Goal: Task Accomplishment & Management: Manage account settings

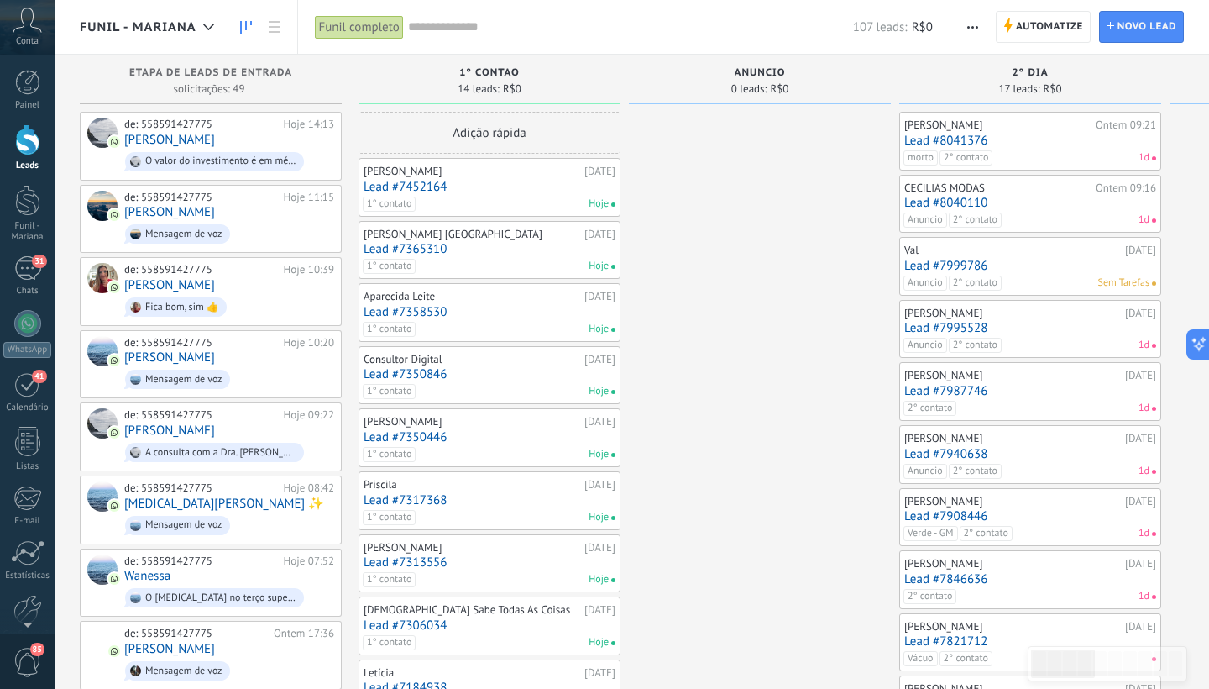
click at [490, 183] on link "Lead #7452164" at bounding box center [490, 187] width 252 height 14
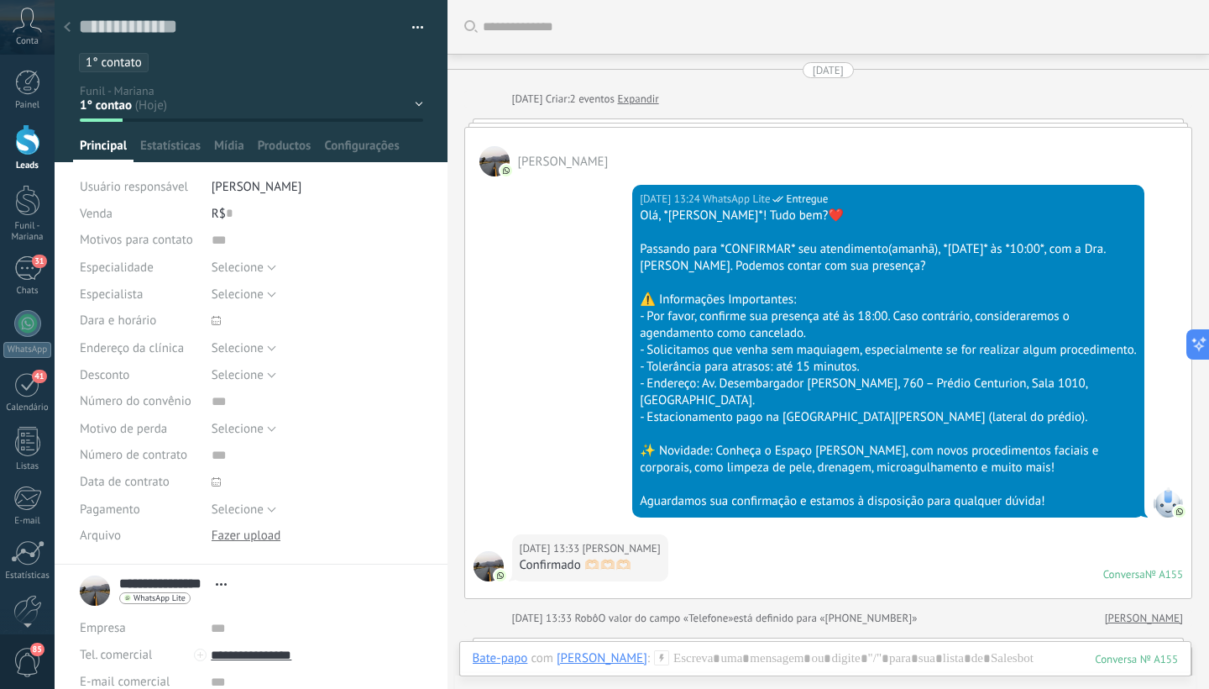
click at [0, 0] on div "1° contao [GEOGRAPHIC_DATA] 2° dia 7° dia Vácuo Negociando Verde - GM" at bounding box center [0, 0] width 0 height 0
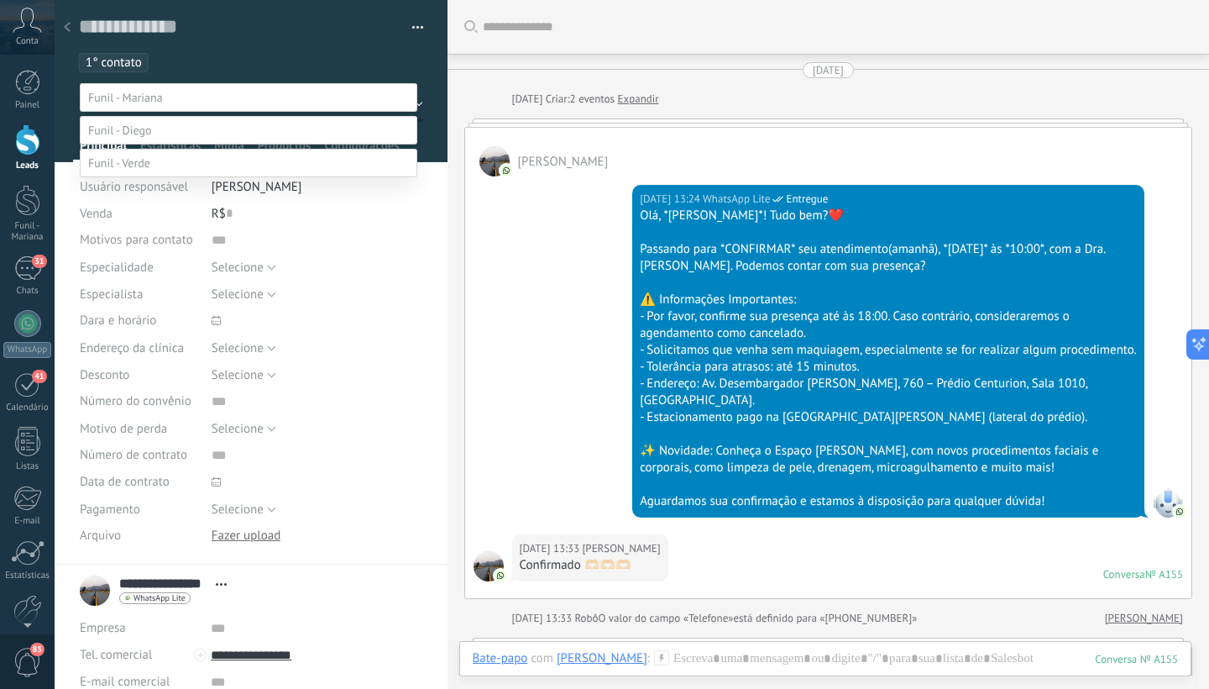
click at [0, 0] on label "Paciente" at bounding box center [0, 0] width 0 height 0
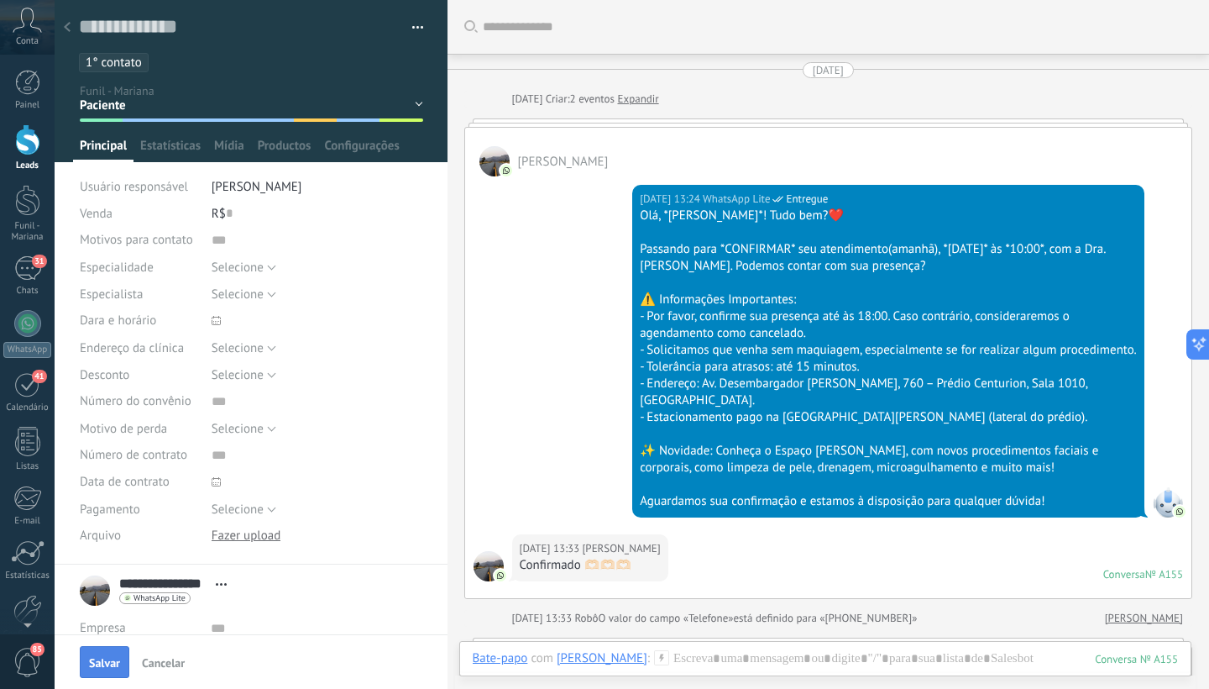
click at [104, 660] on span "Salvar" at bounding box center [104, 663] width 31 height 12
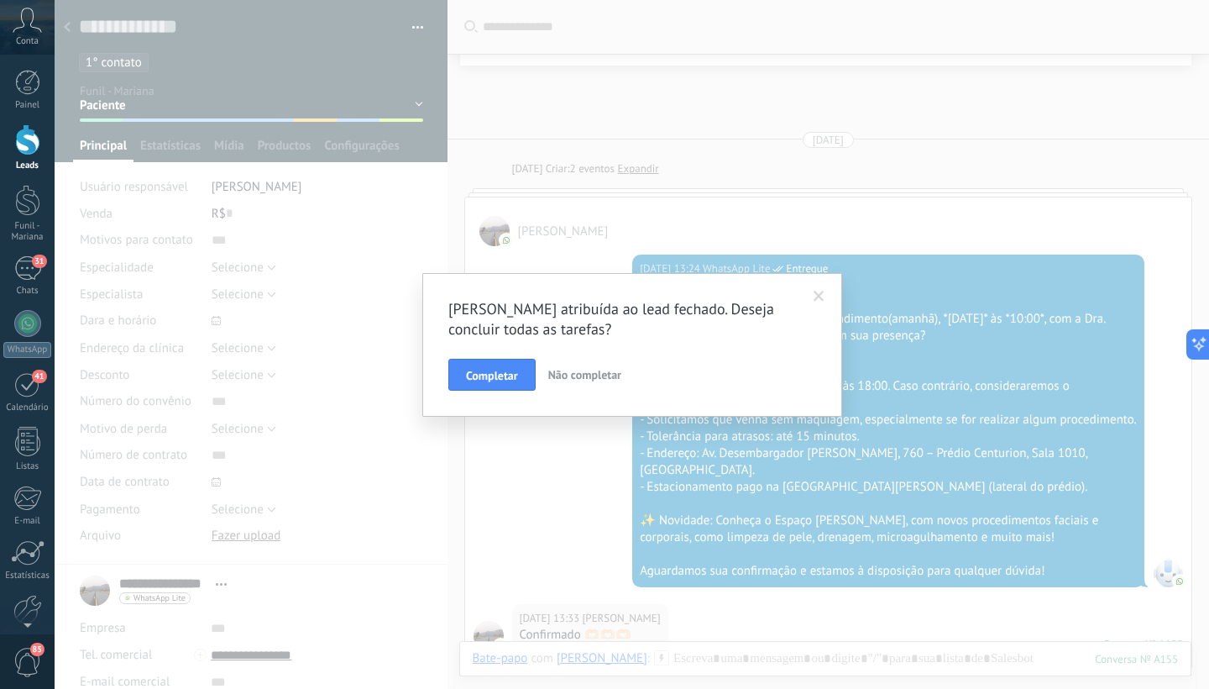
scroll to position [128, 0]
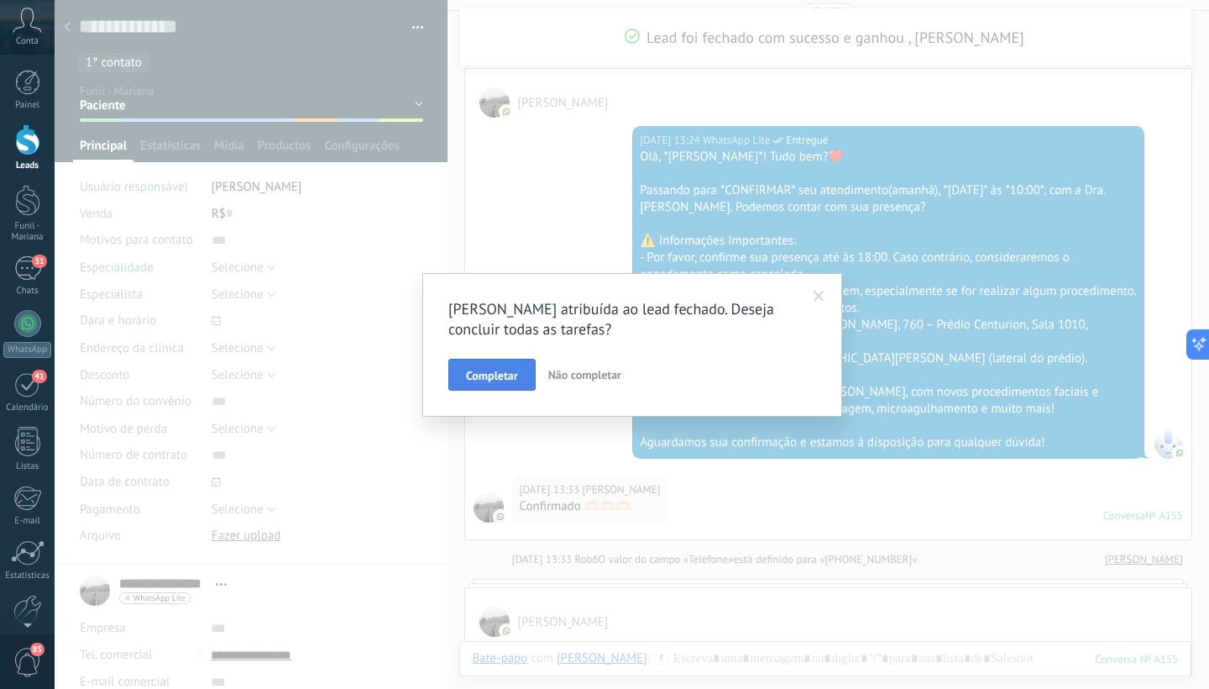
click at [511, 371] on span "Completar" at bounding box center [492, 375] width 52 height 12
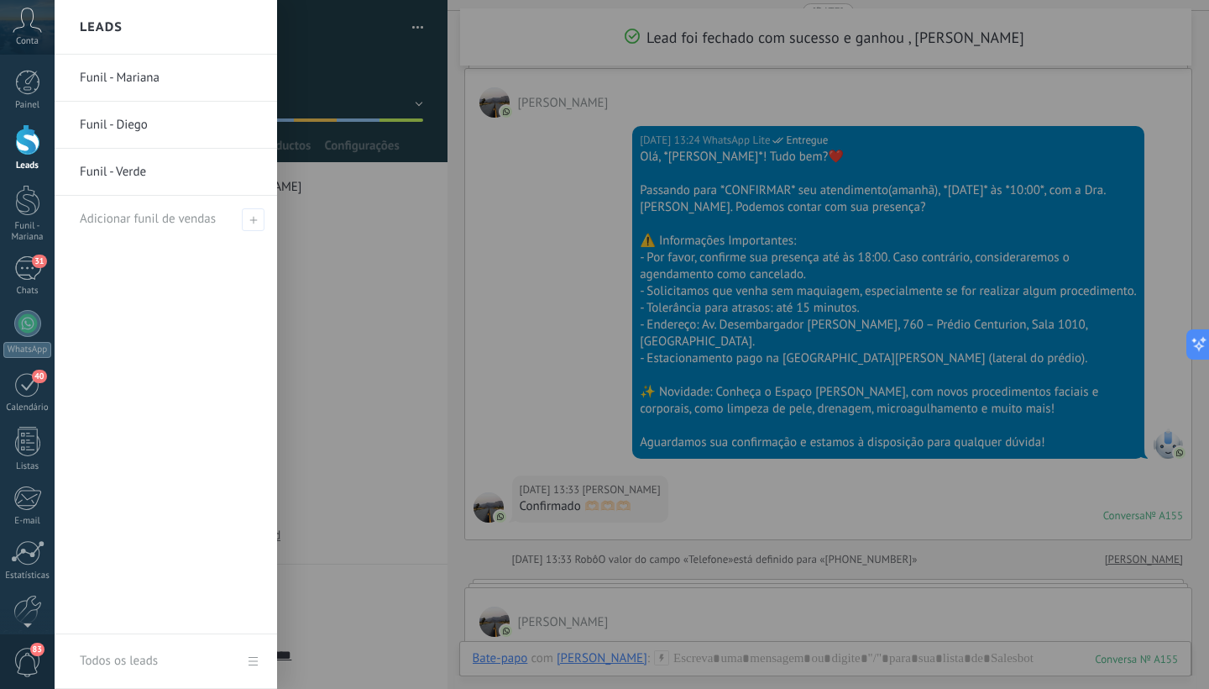
click at [24, 145] on div at bounding box center [27, 139] width 25 height 31
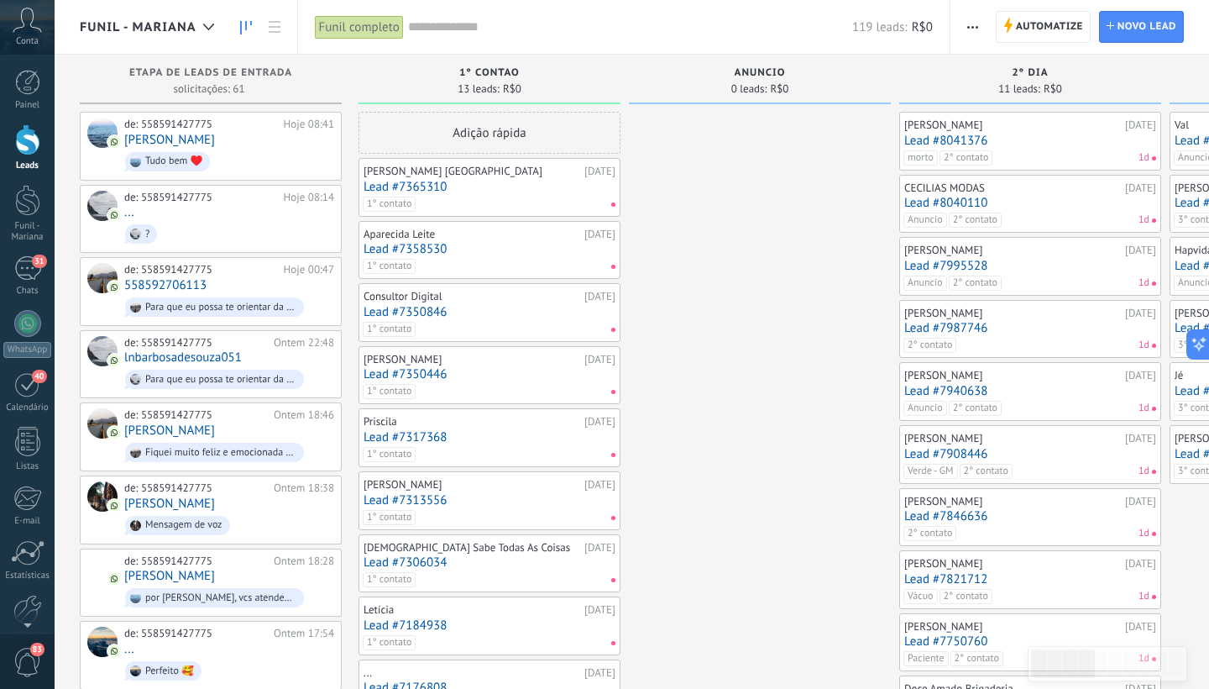
click at [454, 191] on link "Lead #7365310" at bounding box center [490, 187] width 252 height 14
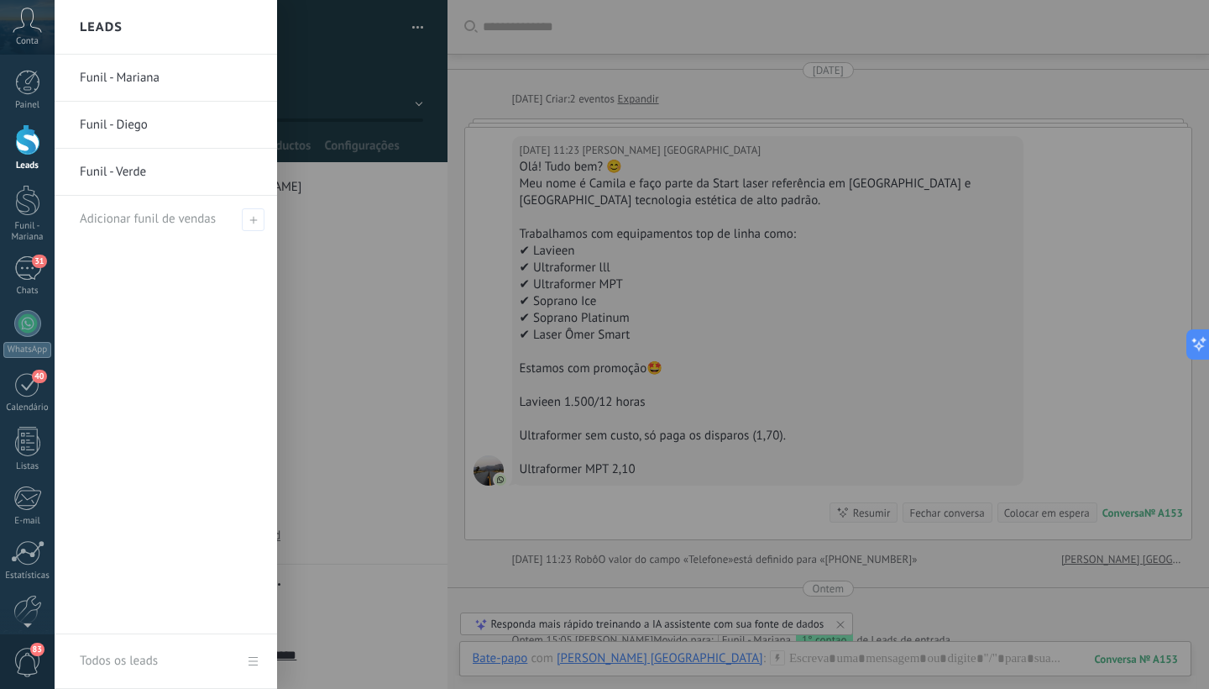
click at [29, 141] on div at bounding box center [27, 139] width 25 height 31
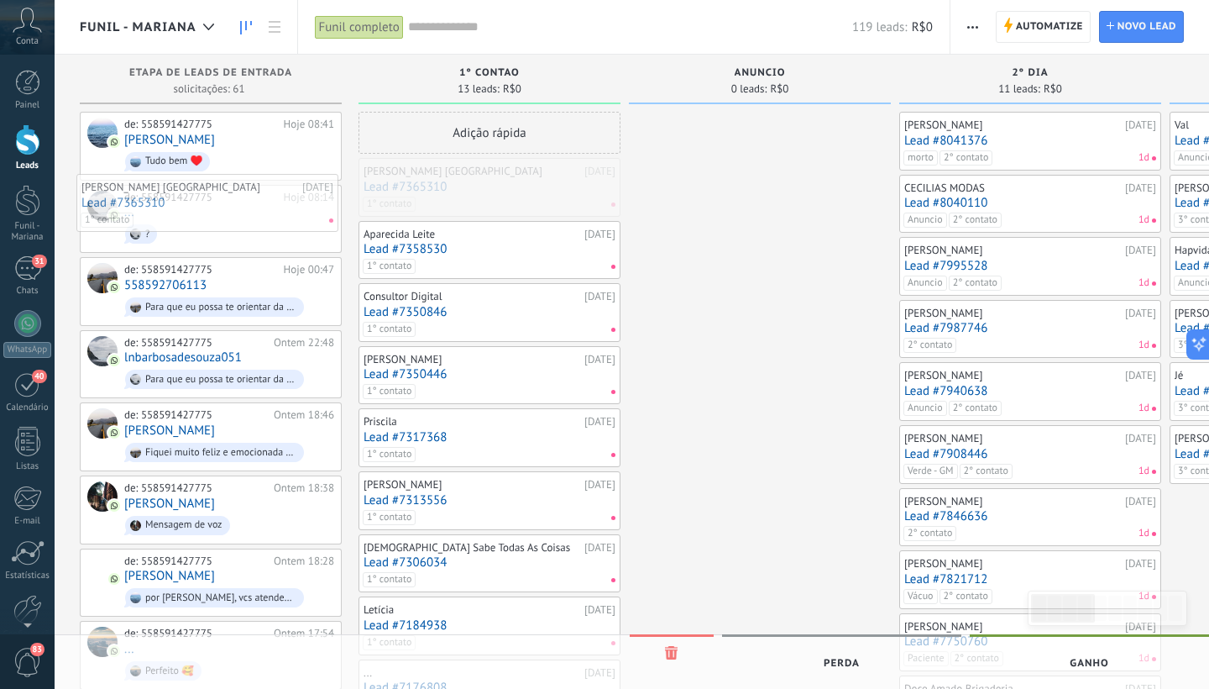
drag, startPoint x: 444, startPoint y: 185, endPoint x: 162, endPoint y: 201, distance: 282.6
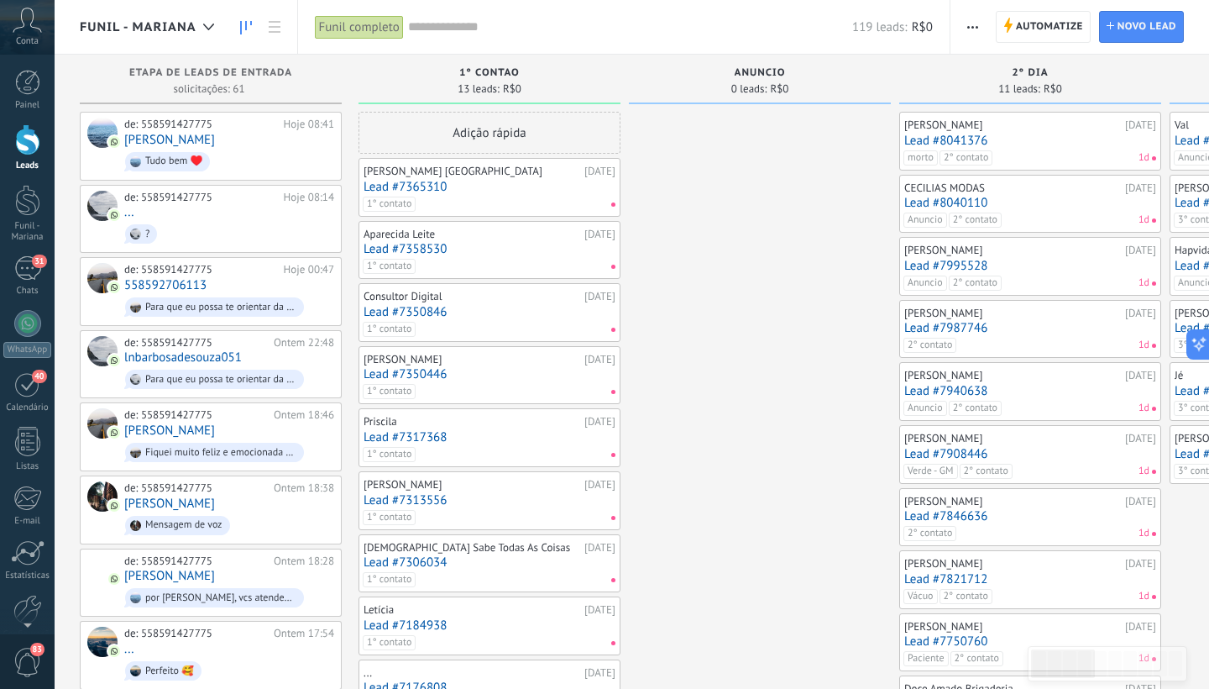
click at [485, 257] on div "Aparecida Leite [DATE] Lead #7358530 1° contato" at bounding box center [490, 250] width 252 height 49
click at [455, 248] on link "Lead #7358530" at bounding box center [490, 249] width 252 height 14
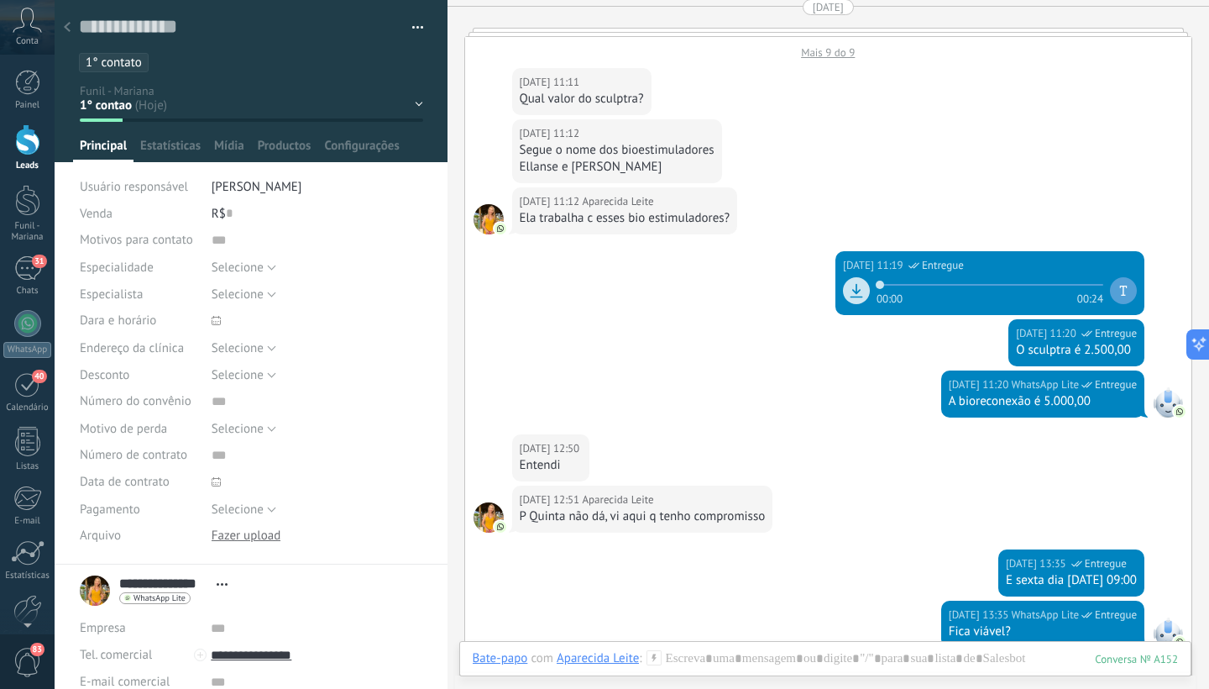
scroll to position [723, 0]
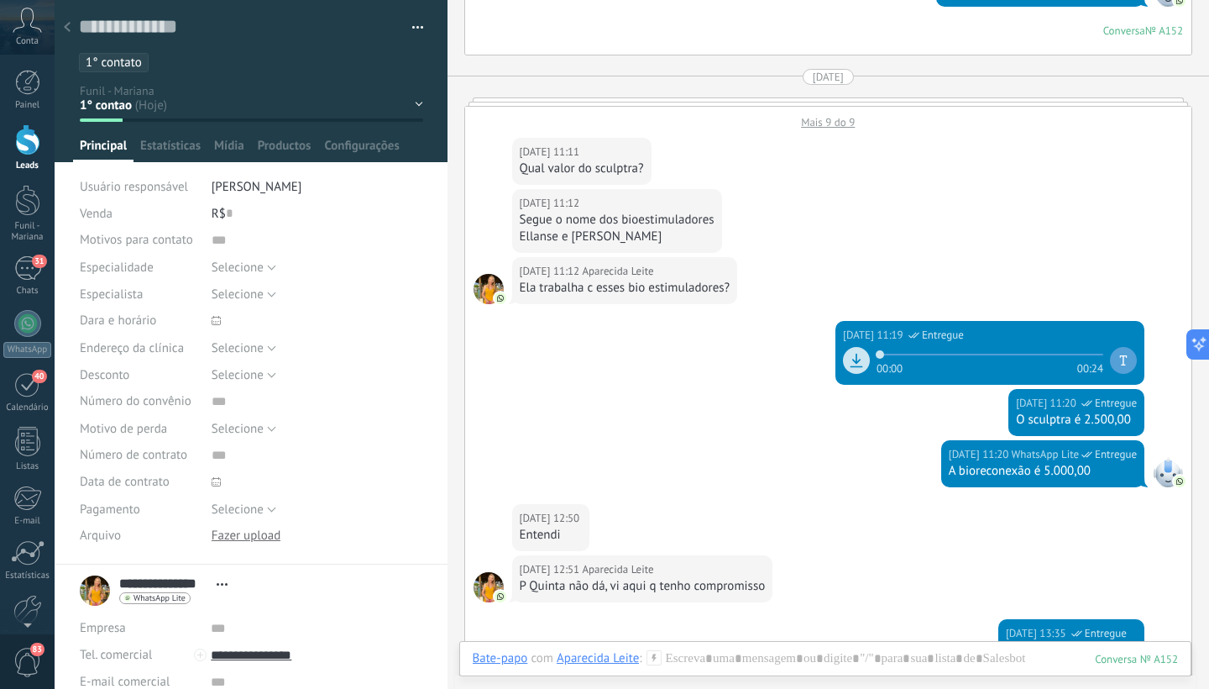
click at [0, 0] on div "1° contao [GEOGRAPHIC_DATA] 2° dia 7° dia Vácuo Negociando Verde - GM" at bounding box center [0, 0] width 0 height 0
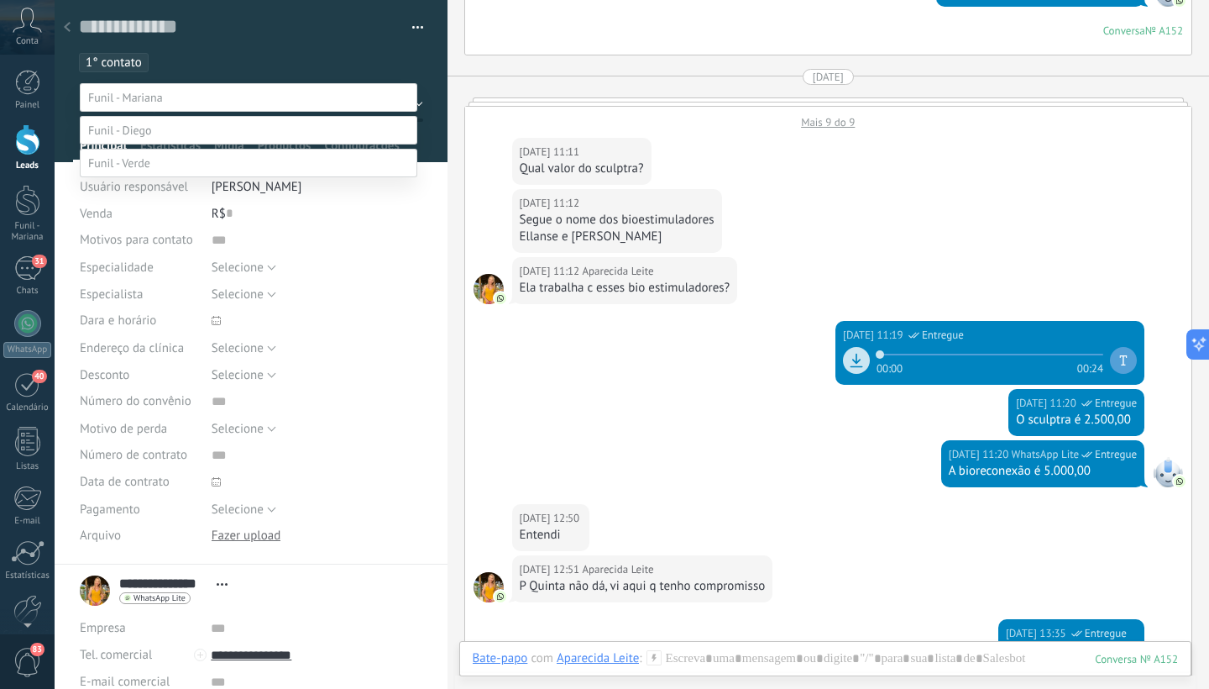
click at [0, 0] on label "[DEMOGRAPHIC_DATA]" at bounding box center [0, 0] width 0 height 0
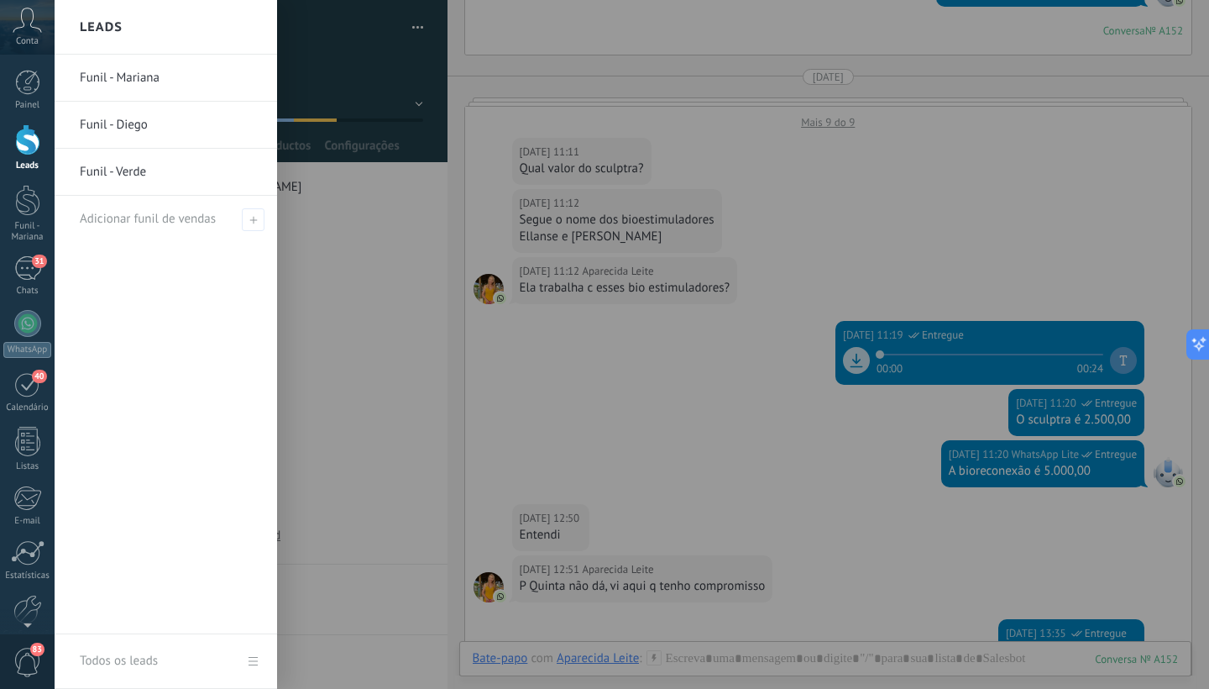
click at [24, 145] on div at bounding box center [27, 139] width 25 height 31
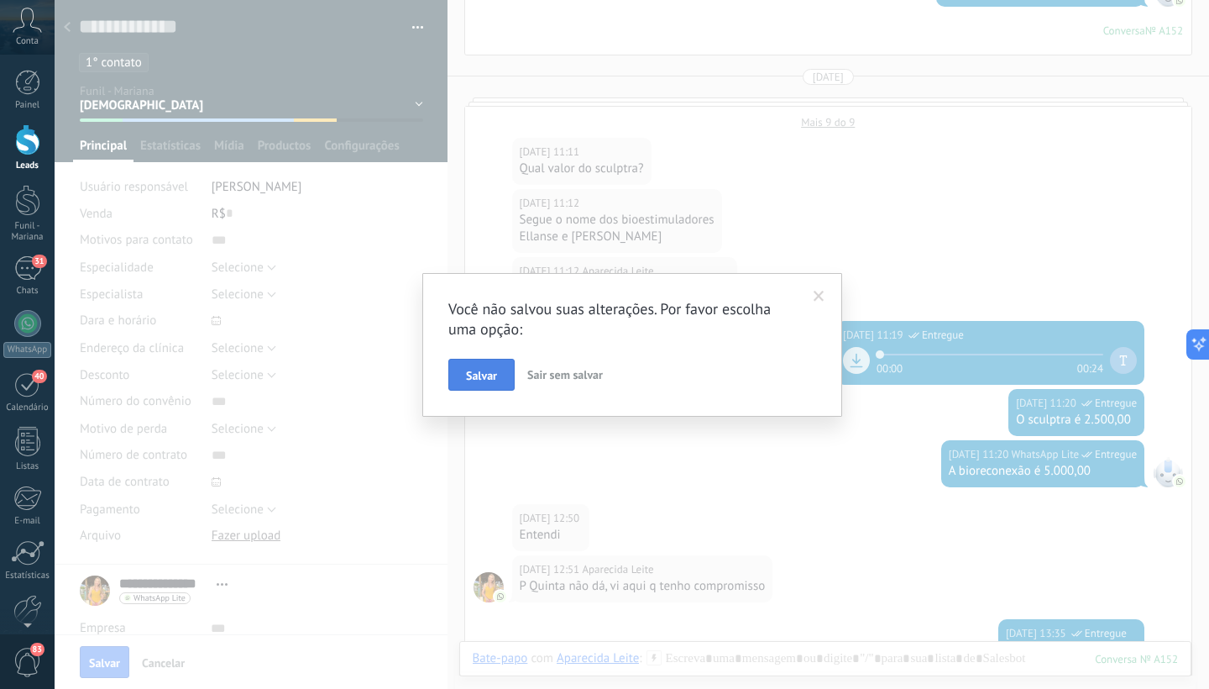
click at [476, 379] on span "Salvar" at bounding box center [481, 375] width 31 height 12
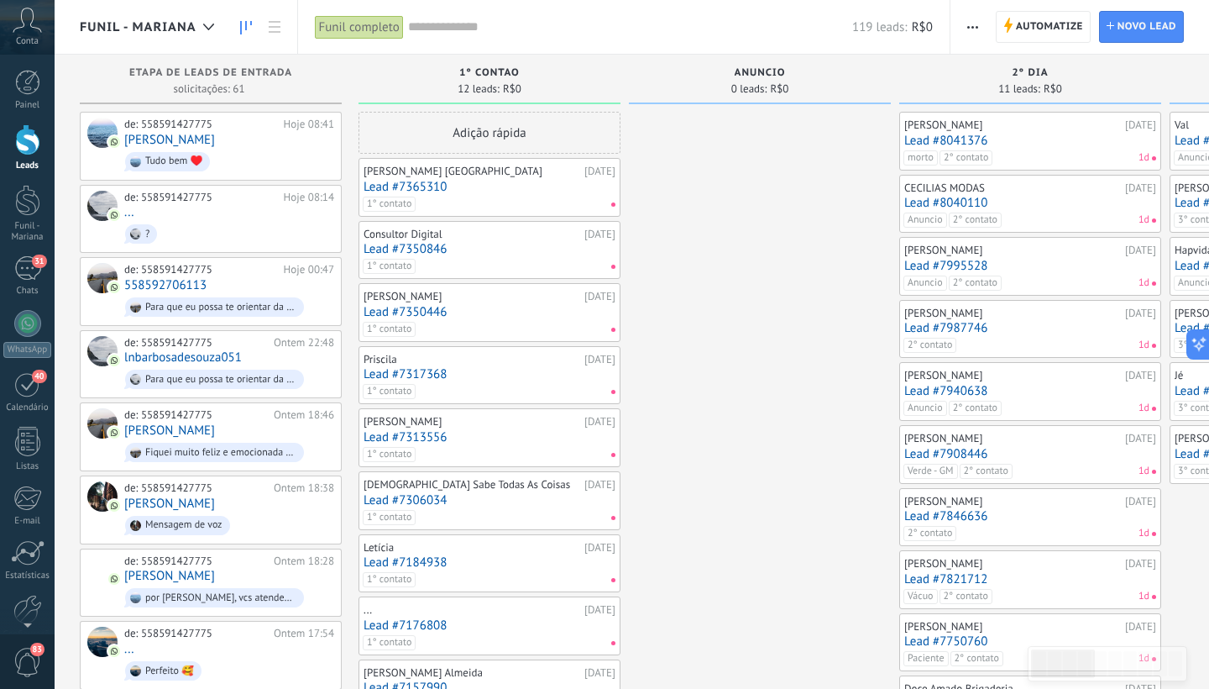
click at [446, 246] on link "Lead #7350846" at bounding box center [490, 249] width 252 height 14
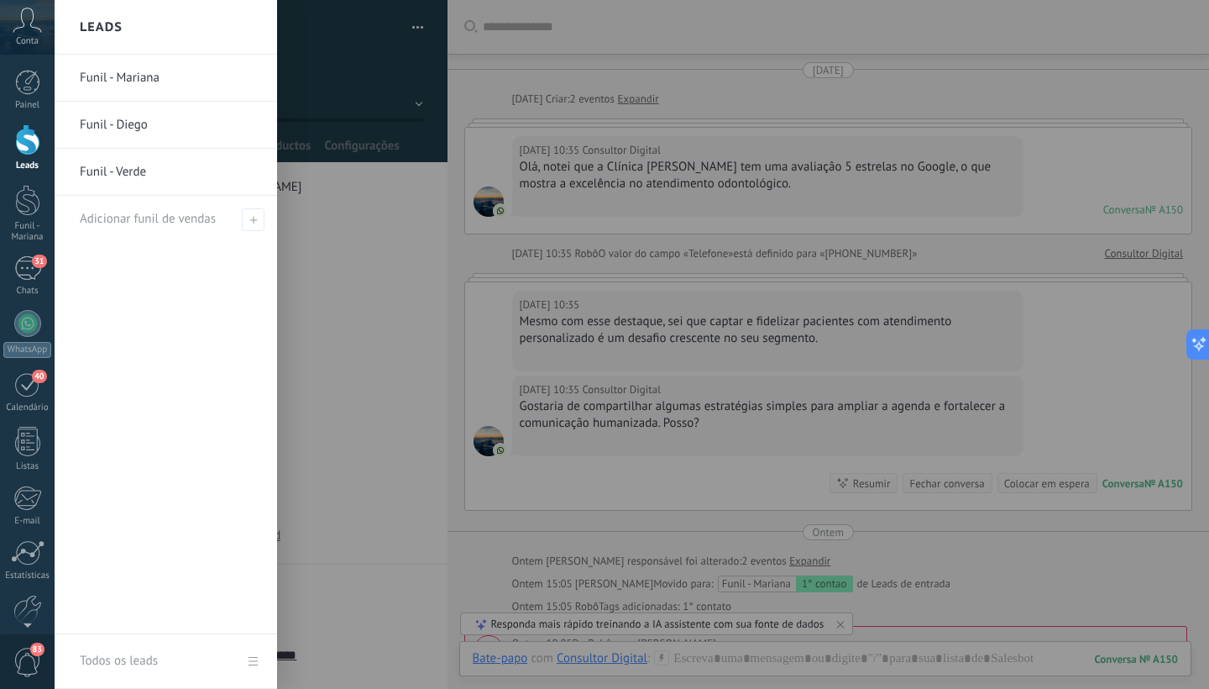
click at [20, 140] on div at bounding box center [27, 139] width 25 height 31
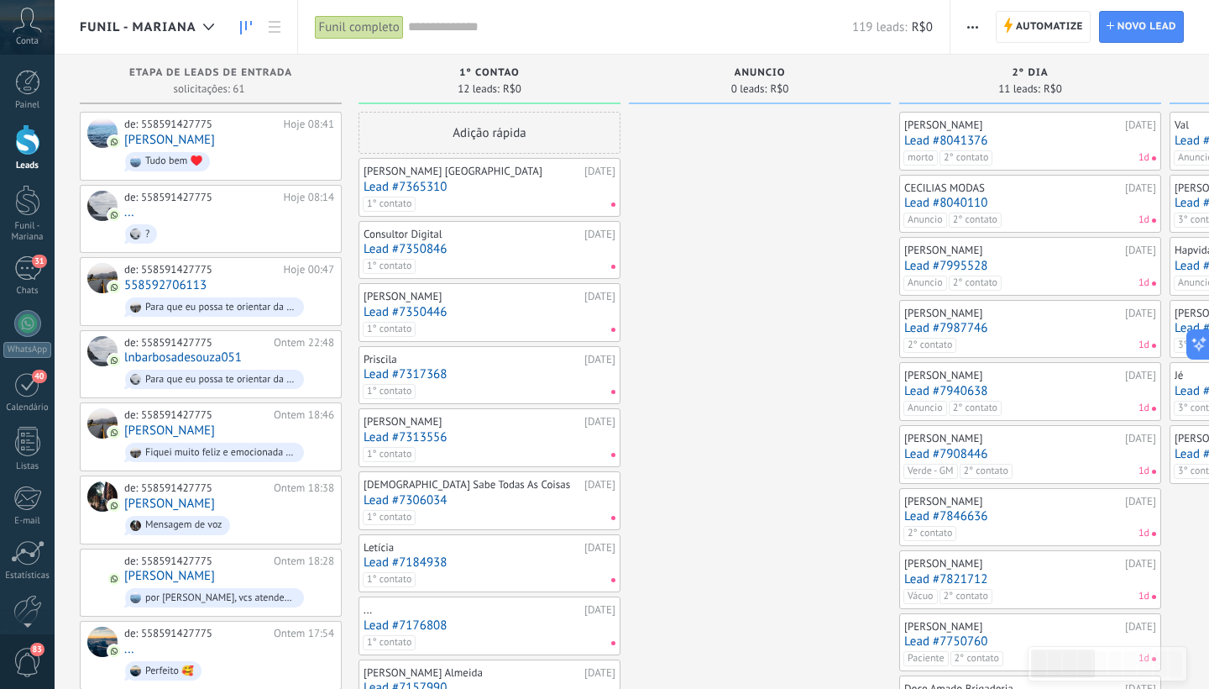
click at [443, 309] on link "Lead #7350446" at bounding box center [490, 312] width 252 height 14
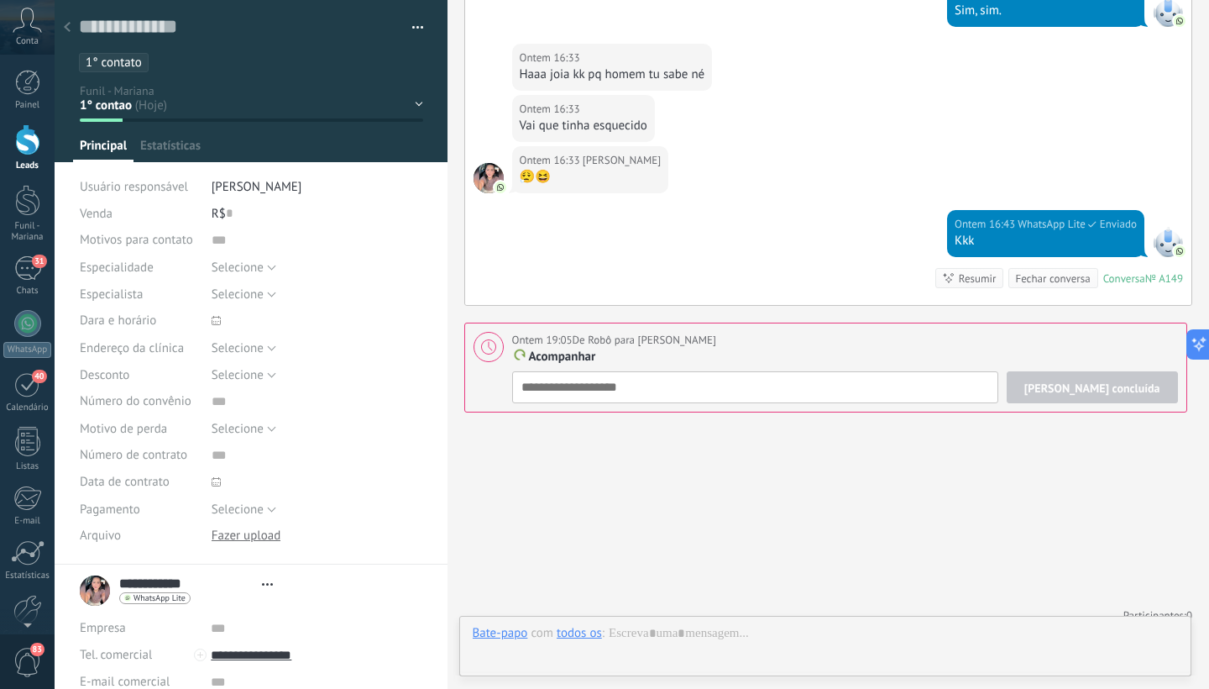
scroll to position [25, 0]
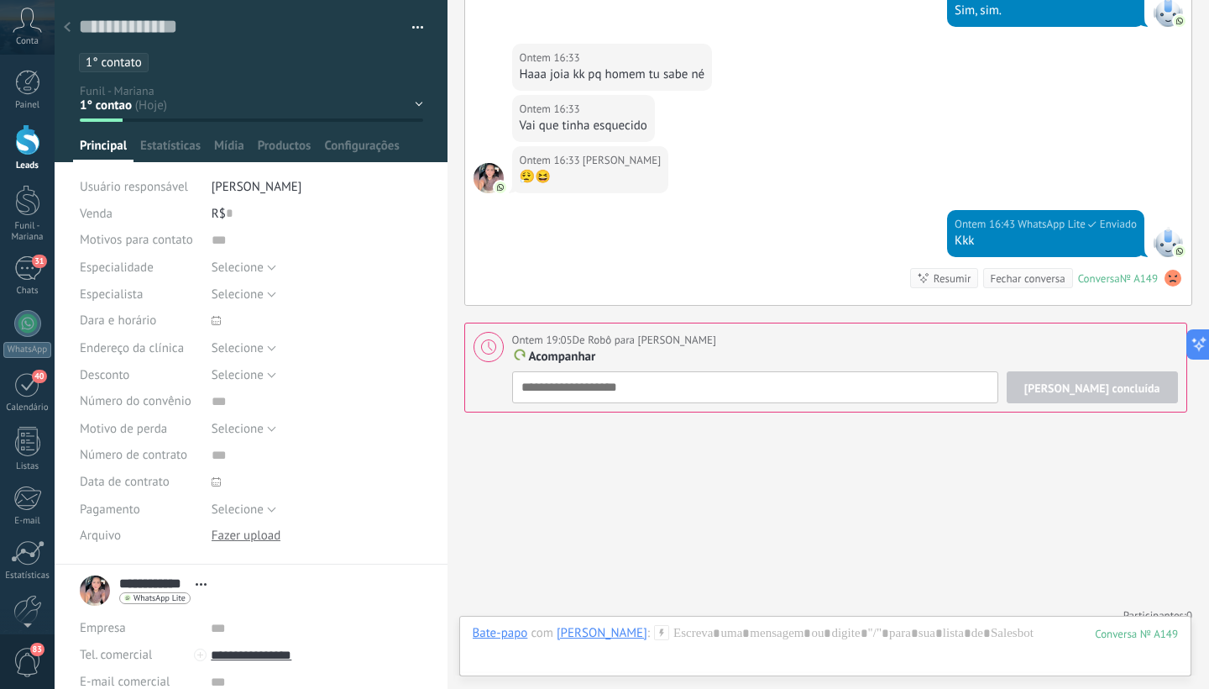
click at [0, 0] on div "1° contao [GEOGRAPHIC_DATA] 2° dia 7° dia Vácuo Negociando Verde - GM" at bounding box center [0, 0] width 0 height 0
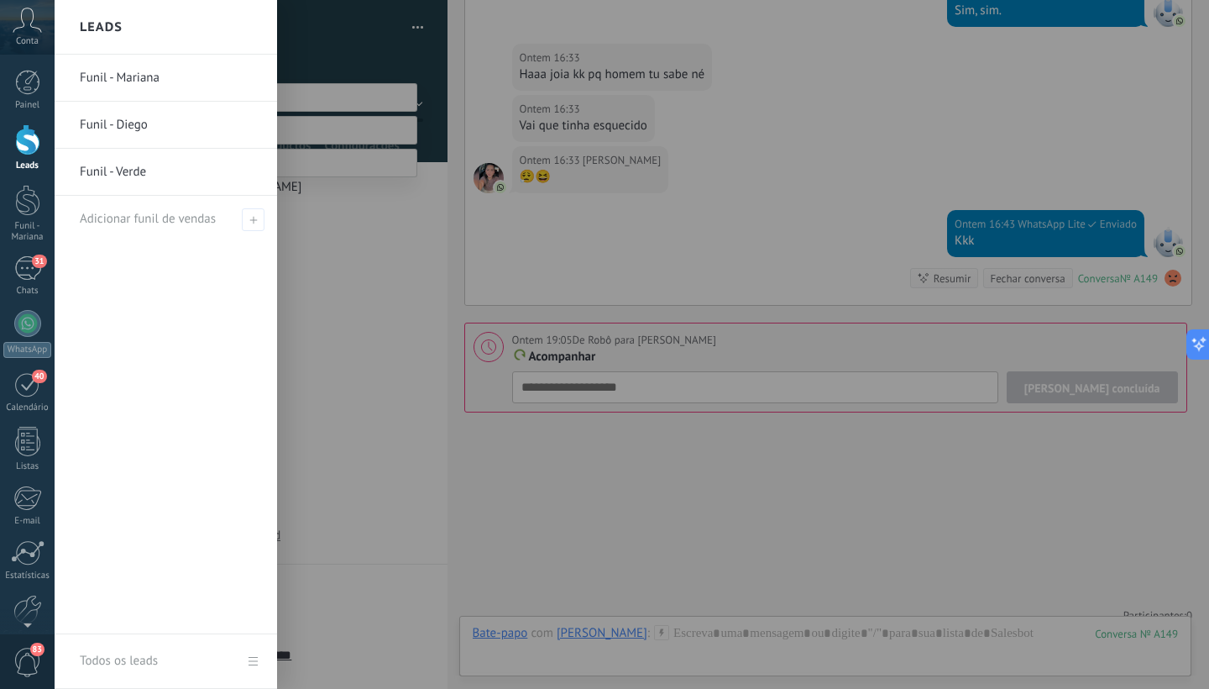
click at [22, 149] on div at bounding box center [27, 139] width 25 height 31
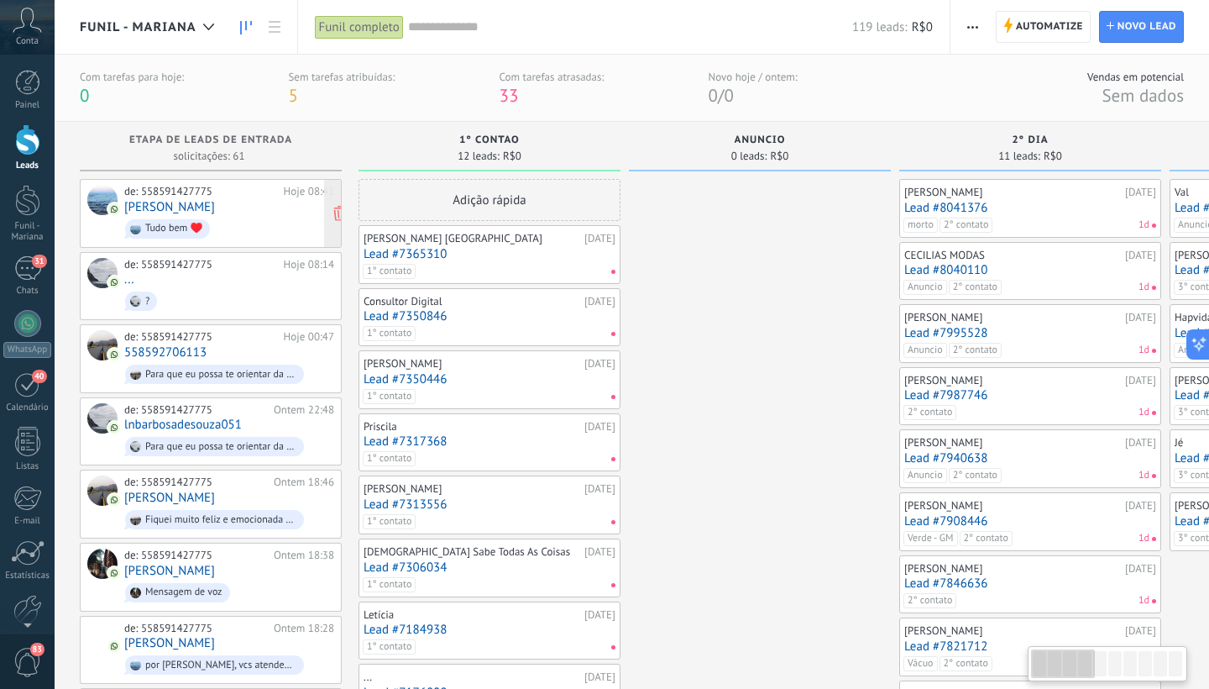
click at [233, 216] on span "Tudo bem ♥️" at bounding box center [229, 229] width 210 height 26
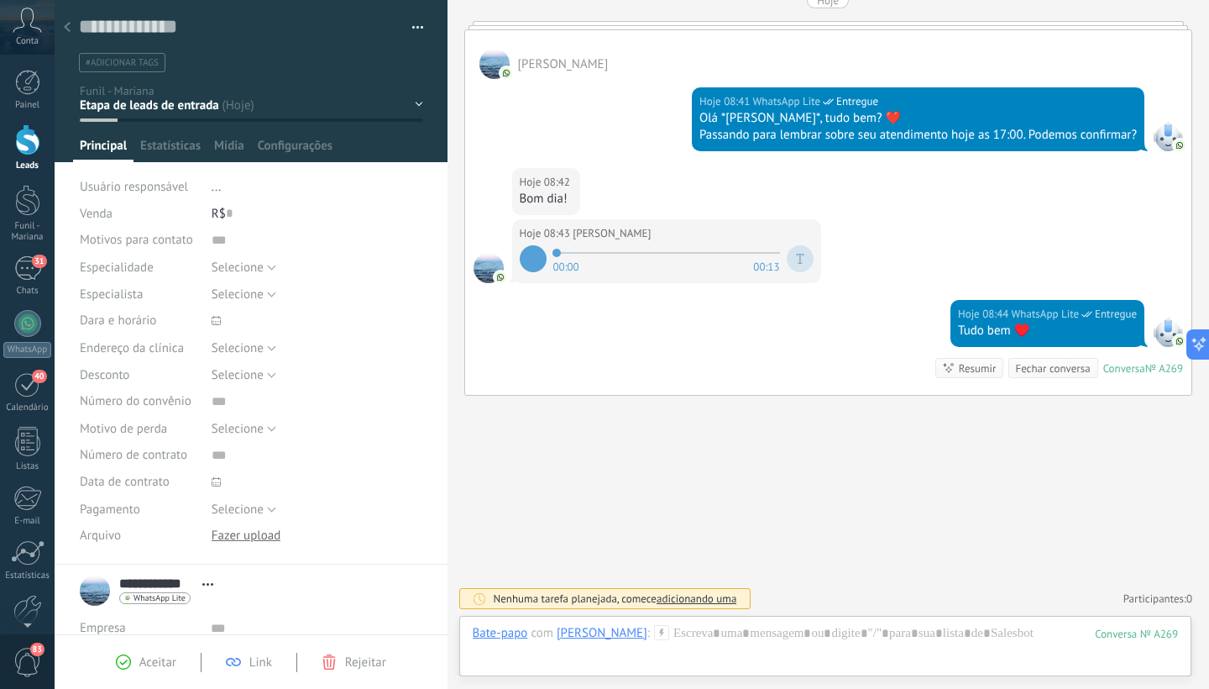
click at [0, 0] on div "1° contao [GEOGRAPHIC_DATA] 2° dia 7° dia Vácuo Negociando" at bounding box center [0, 0] width 0 height 0
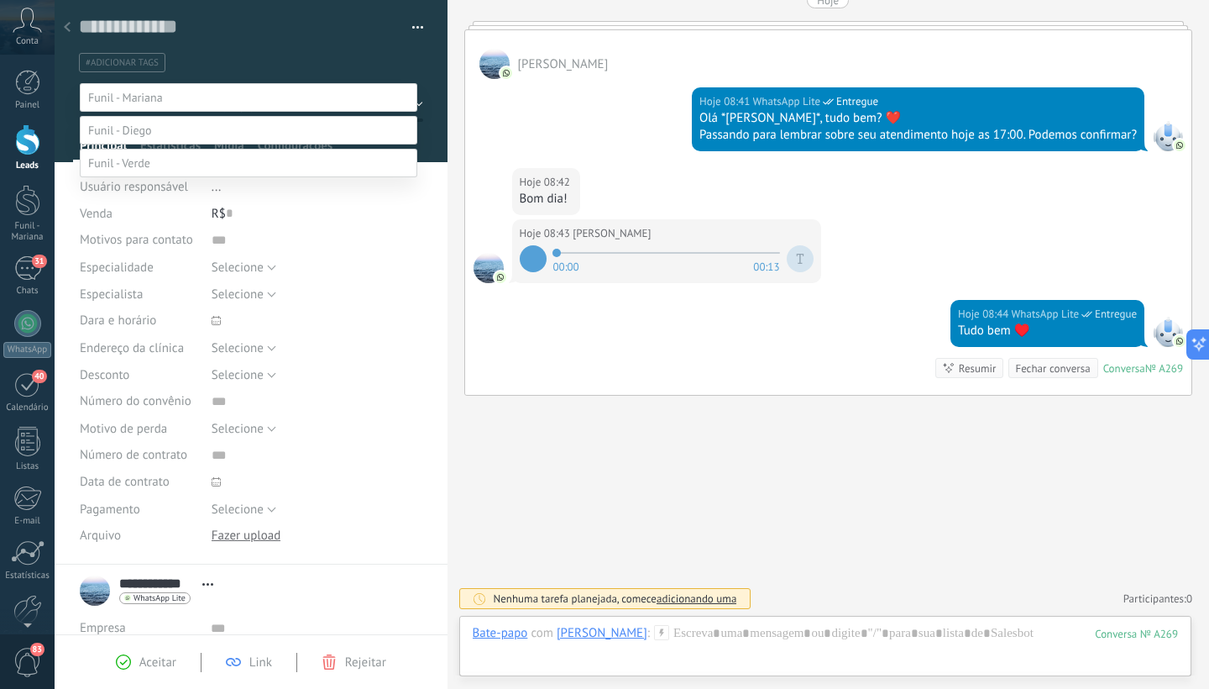
click at [0, 0] on label "Paciente" at bounding box center [0, 0] width 0 height 0
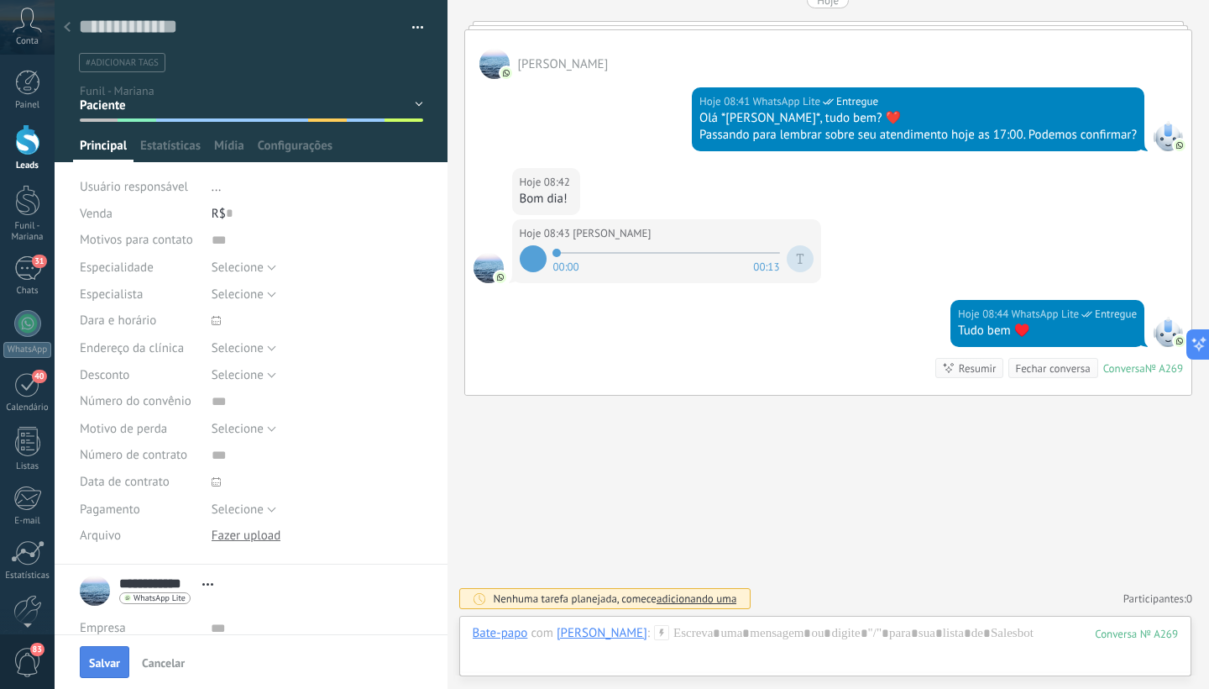
click at [104, 668] on span "Salvar" at bounding box center [104, 663] width 31 height 12
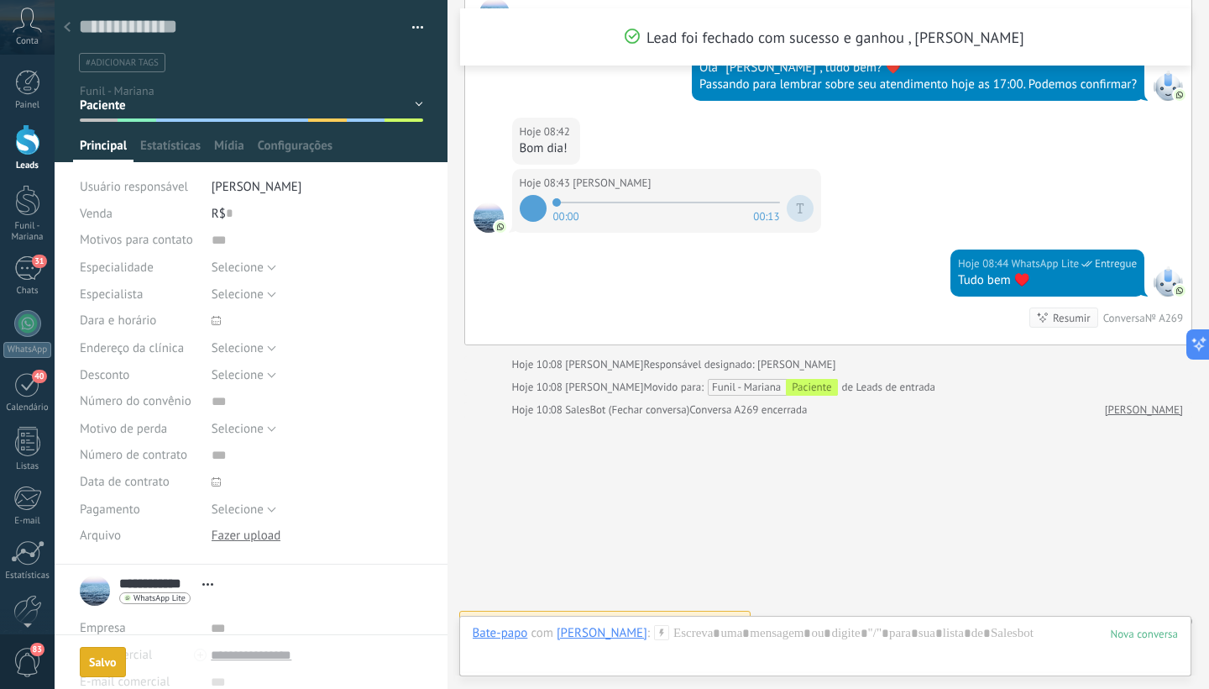
scroll to position [316, 0]
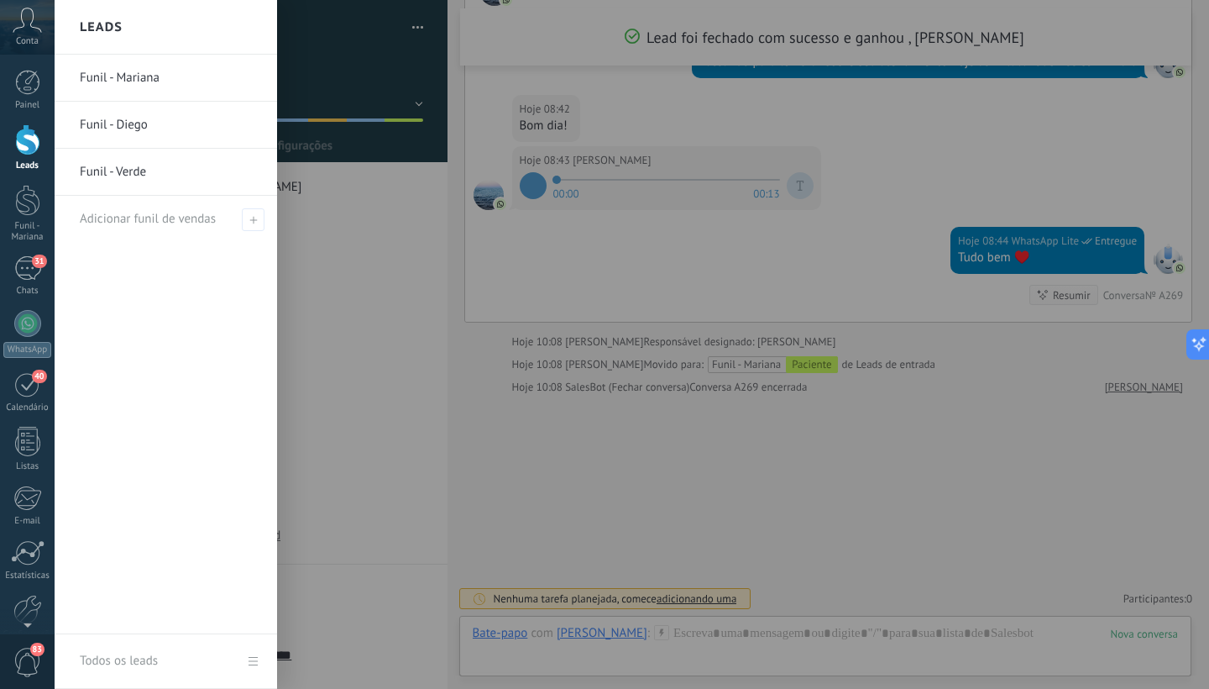
click at [26, 143] on div at bounding box center [27, 139] width 25 height 31
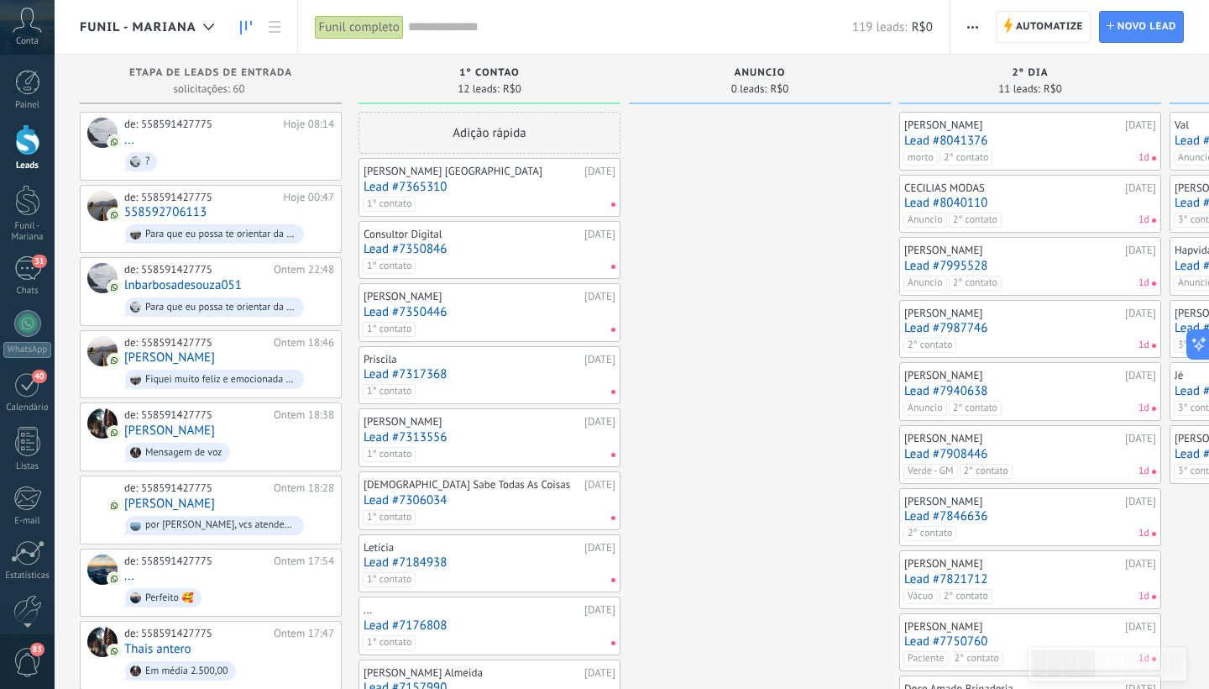
click at [431, 313] on link "Lead #7350446" at bounding box center [490, 312] width 252 height 14
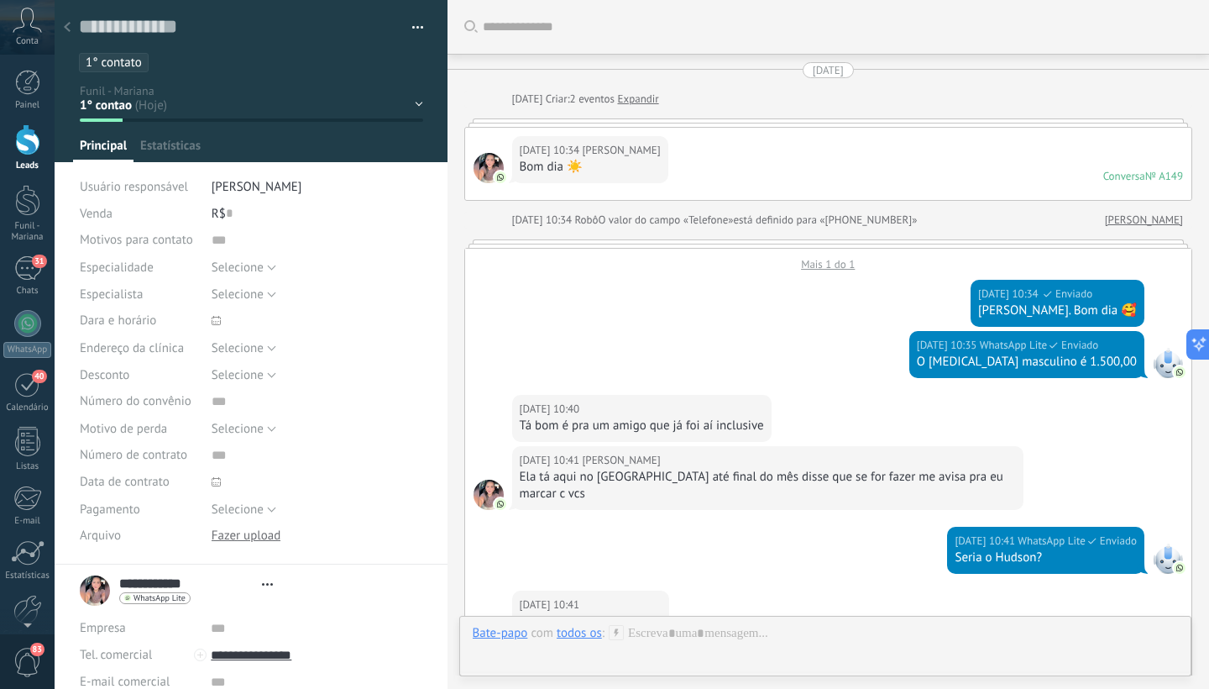
type textarea "**********"
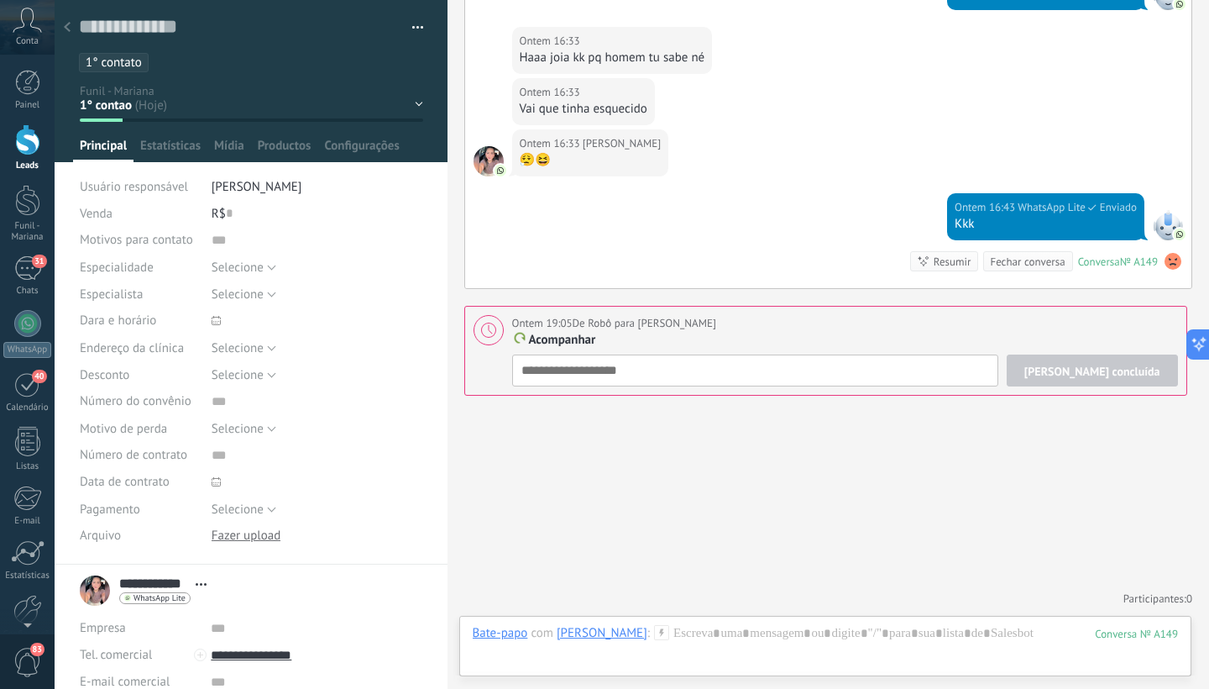
scroll to position [2705, 0]
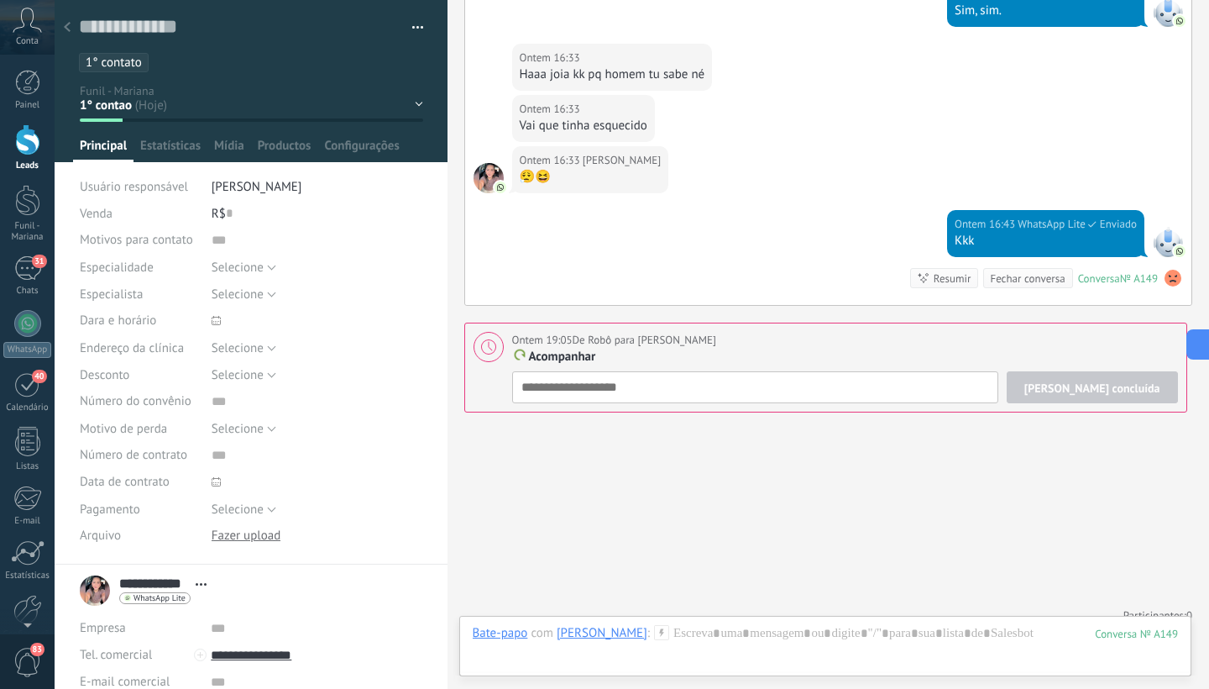
click at [0, 0] on div "1° contao [GEOGRAPHIC_DATA] 2° dia 7° dia Vácuo Negociando Verde - GM" at bounding box center [0, 0] width 0 height 0
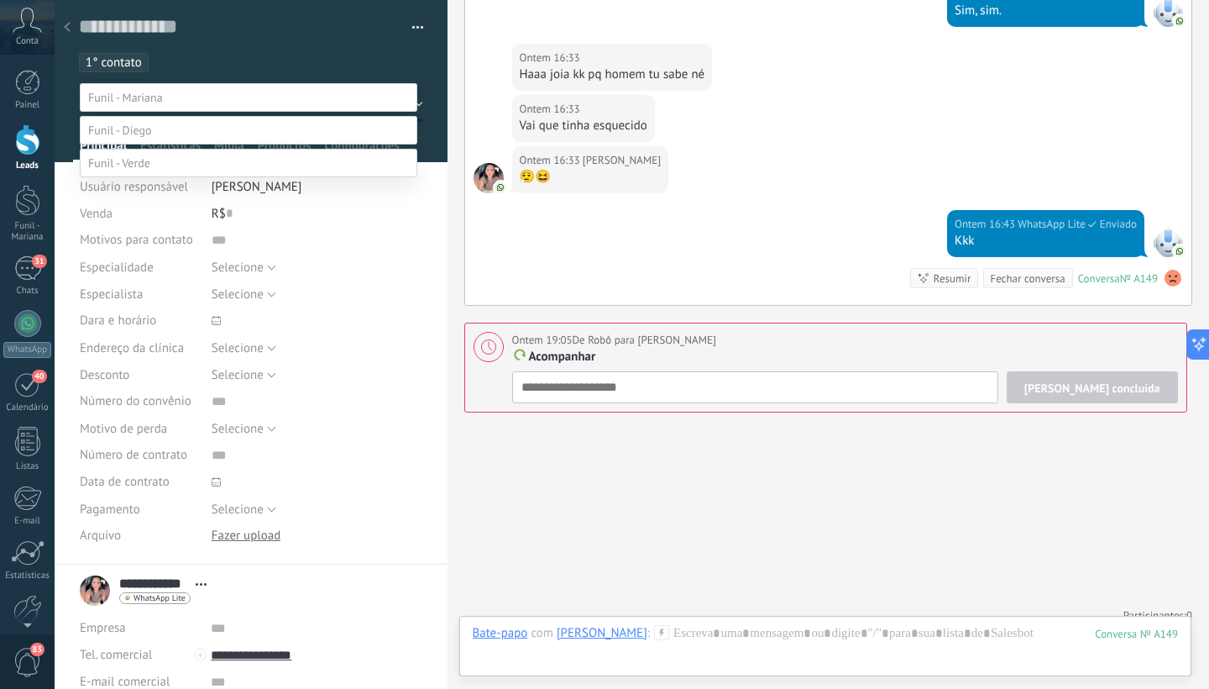
click at [0, 0] on label "Paciente" at bounding box center [0, 0] width 0 height 0
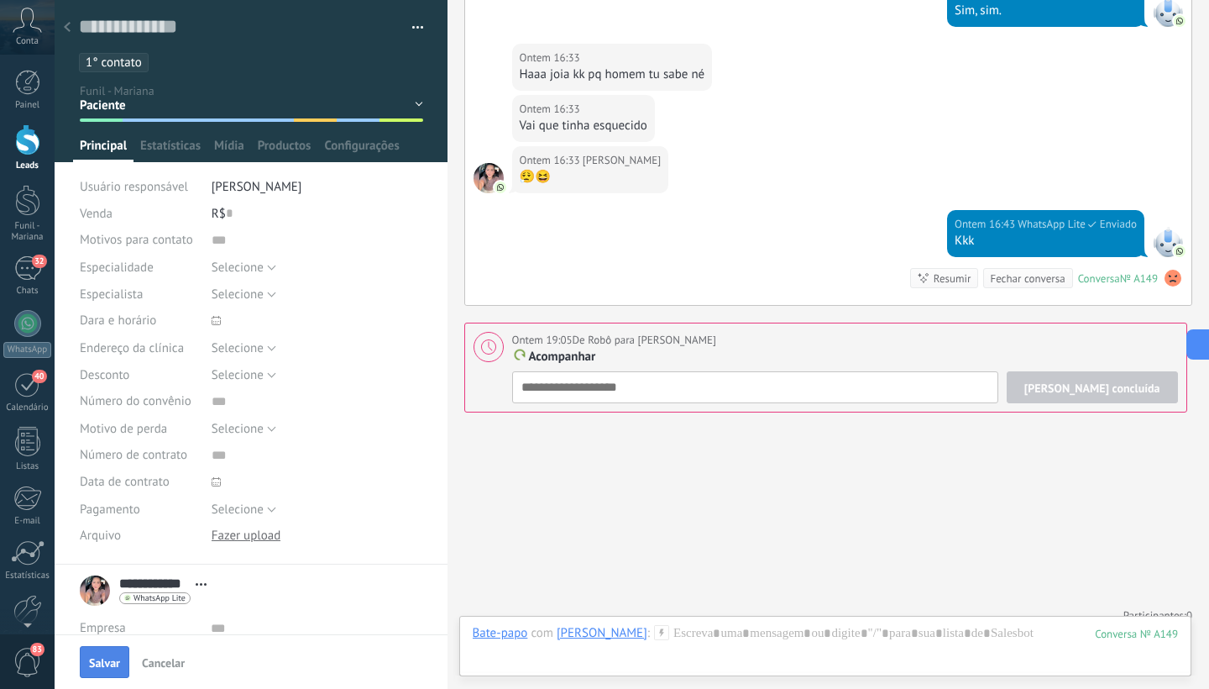
click at [117, 659] on span "Salvar" at bounding box center [104, 663] width 31 height 12
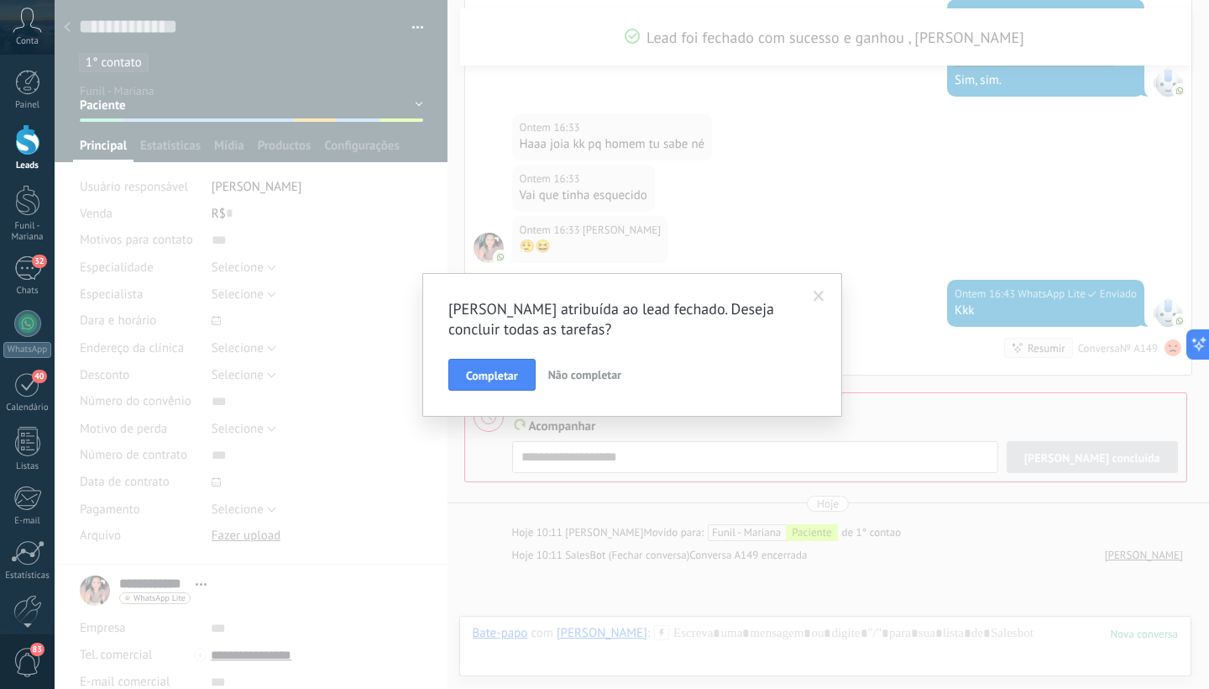
scroll to position [2857, 0]
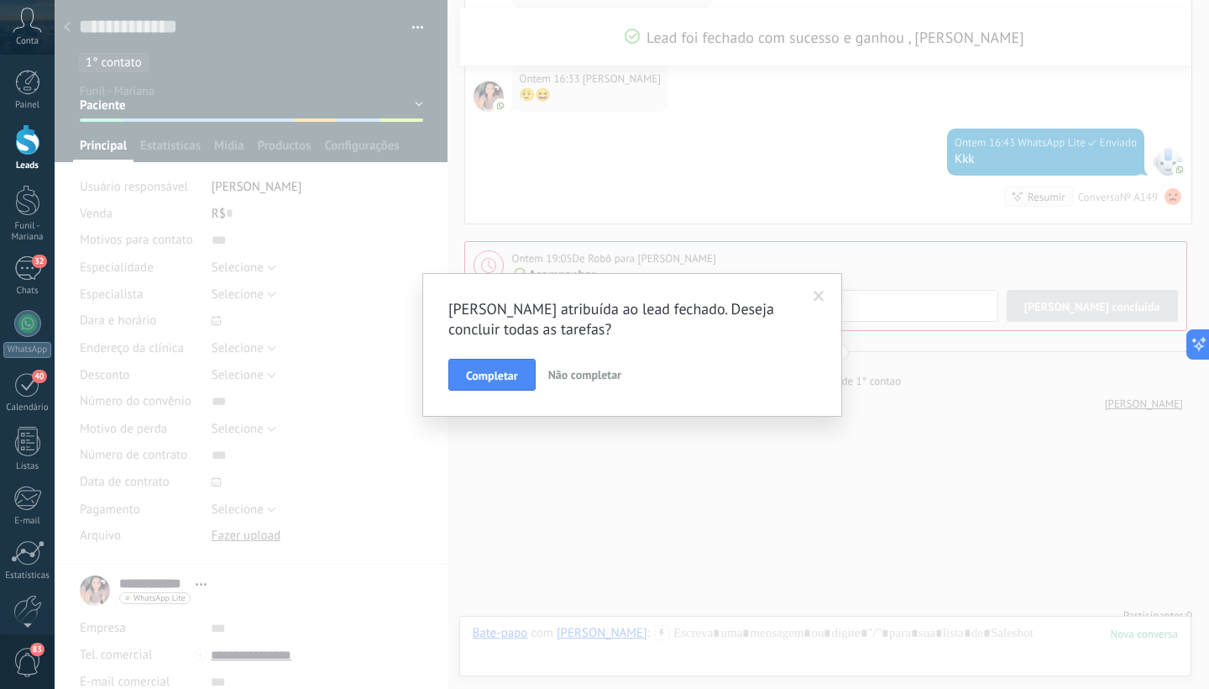
click at [117, 659] on div "[PERSON_NAME] atribuída ao lead fechado. Deseja concluir todas as tarefas? Comp…" at bounding box center [632, 344] width 1155 height 689
